Goal: Transaction & Acquisition: Download file/media

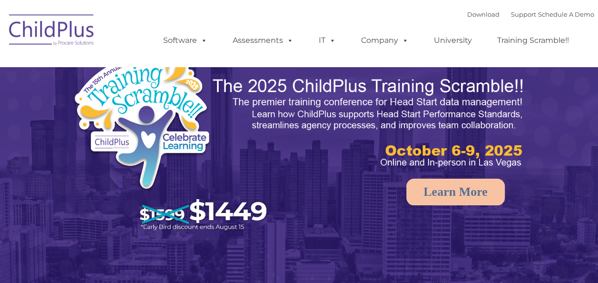
select select "MEDIUM"
click at [473, 15] on link "Download" at bounding box center [483, 14] width 32 height 8
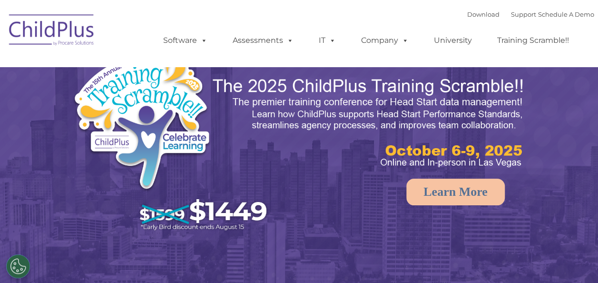
select select "MEDIUM"
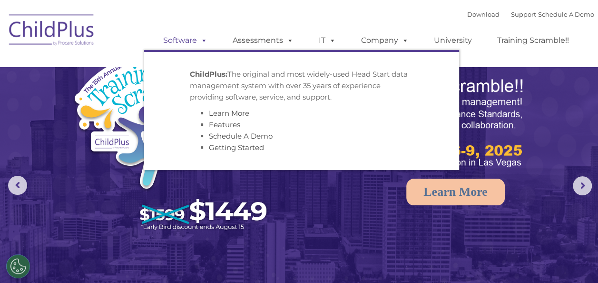
click at [197, 40] on span at bounding box center [202, 40] width 10 height 9
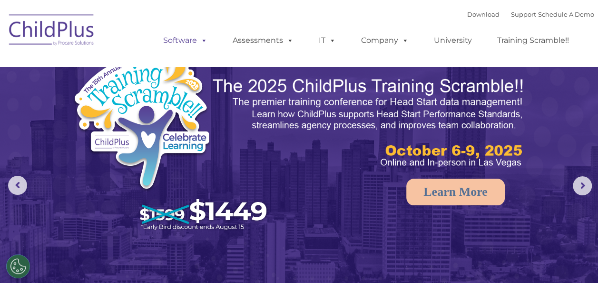
click at [197, 40] on span at bounding box center [202, 40] width 10 height 9
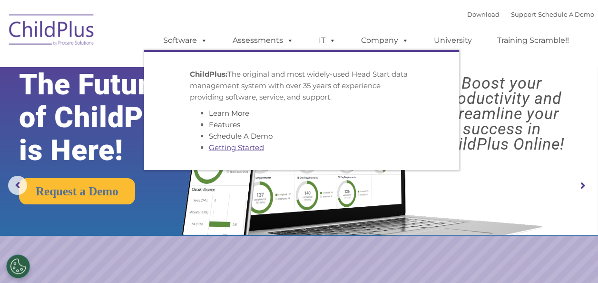
click at [253, 150] on link "Getting Started" at bounding box center [236, 147] width 55 height 9
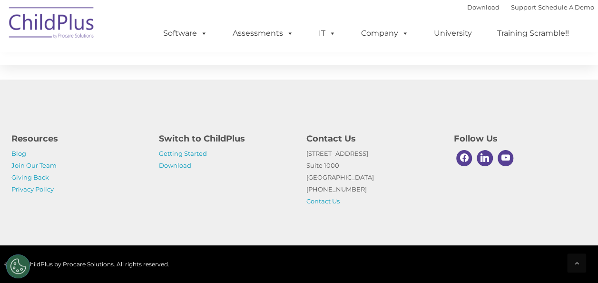
scroll to position [1566, 0]
click at [189, 167] on link "Download" at bounding box center [175, 165] width 32 height 8
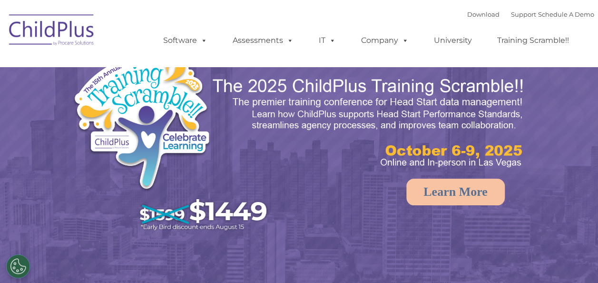
select select "MEDIUM"
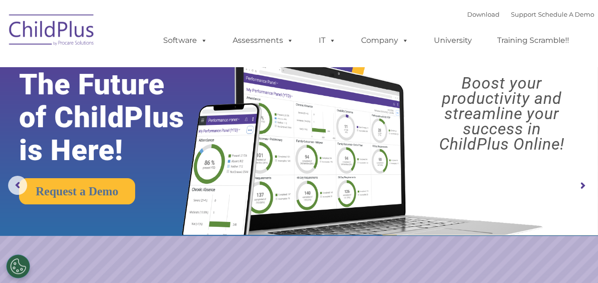
click at [576, 188] on rs-arrow at bounding box center [582, 185] width 19 height 19
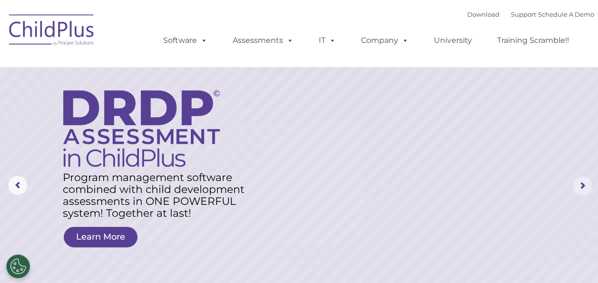
click at [584, 190] on rs-arrow at bounding box center [582, 185] width 19 height 19
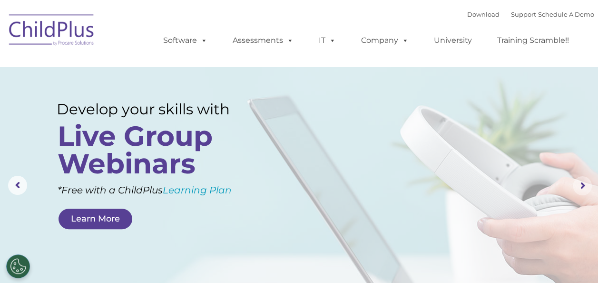
click at [586, 180] on rs-arrow at bounding box center [582, 185] width 19 height 19
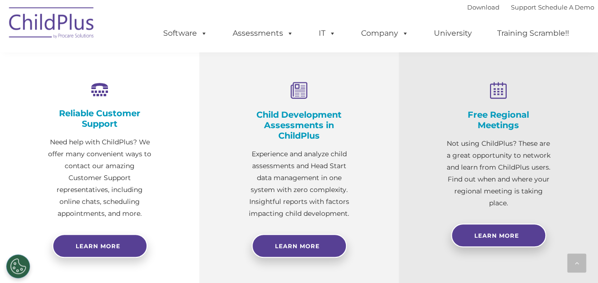
scroll to position [350, 0]
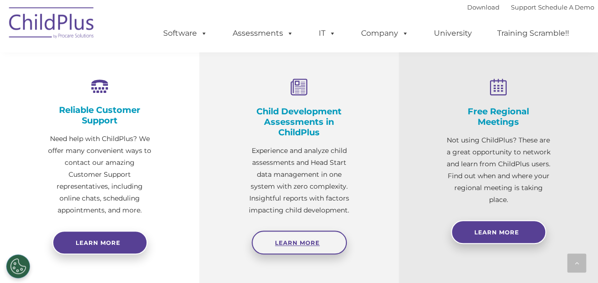
click at [308, 248] on link "Learn More" at bounding box center [299, 242] width 95 height 24
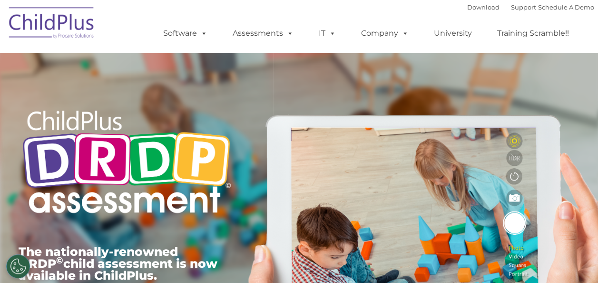
type input ""
